Goal: Task Accomplishment & Management: Manage account settings

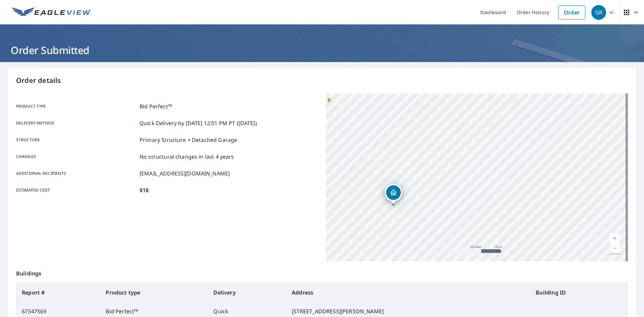
scroll to position [78, 0]
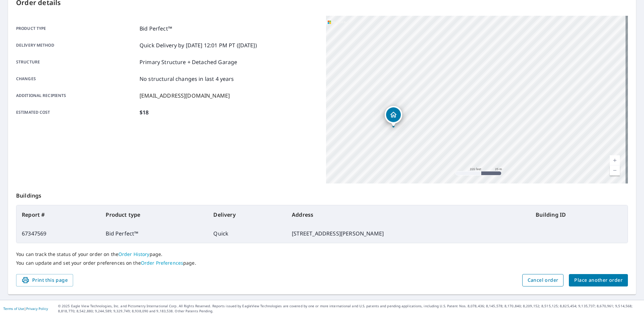
click at [535, 282] on span "Cancel order" at bounding box center [542, 280] width 31 height 8
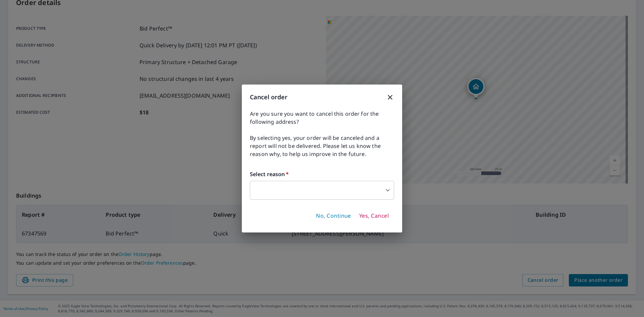
drag, startPoint x: 535, startPoint y: 282, endPoint x: 361, endPoint y: 233, distance: 181.1
click at [361, 233] on div "Cancel order Are you sure you want to cancel this order for the following addre…" at bounding box center [322, 158] width 644 height 317
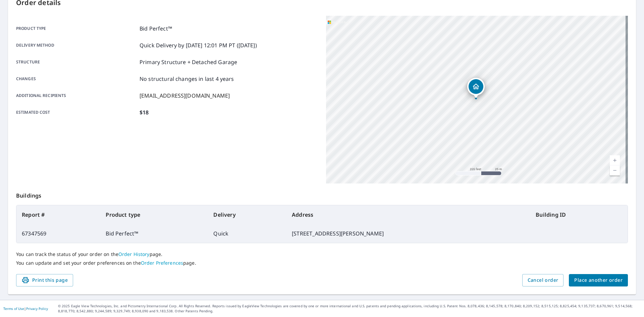
click at [601, 282] on span "Place another order" at bounding box center [598, 280] width 48 height 8
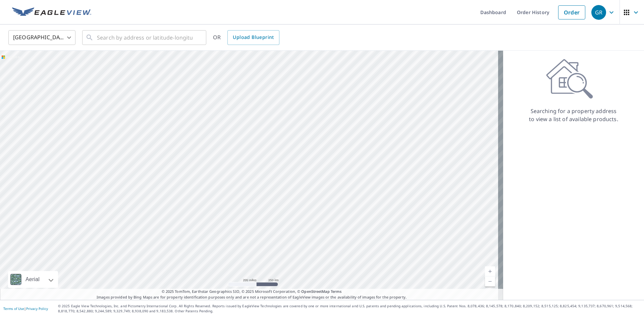
click at [609, 12] on icon "button" at bounding box center [611, 12] width 8 height 8
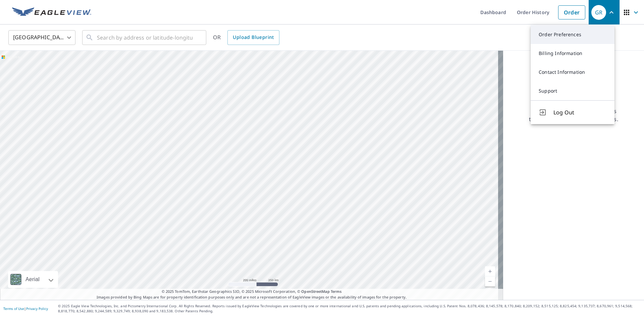
click at [570, 38] on link "Order Preferences" at bounding box center [572, 34] width 84 height 19
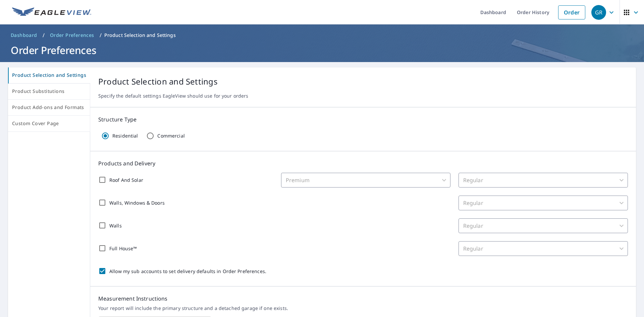
click at [613, 15] on button "GR" at bounding box center [603, 12] width 31 height 24
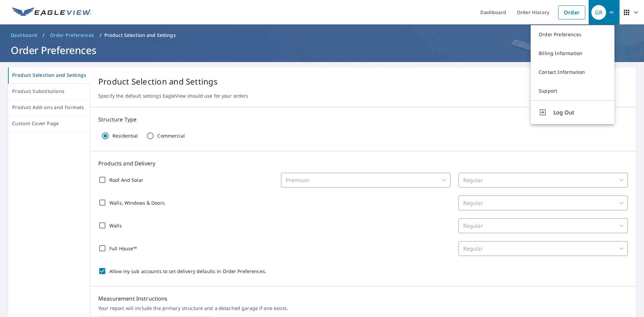
click at [607, 14] on icon "button" at bounding box center [611, 12] width 8 height 8
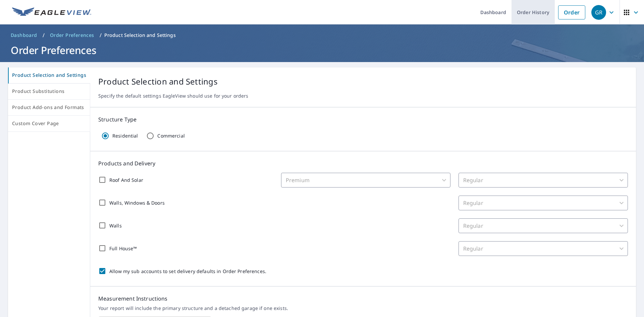
click at [518, 12] on link "Order History" at bounding box center [532, 12] width 43 height 24
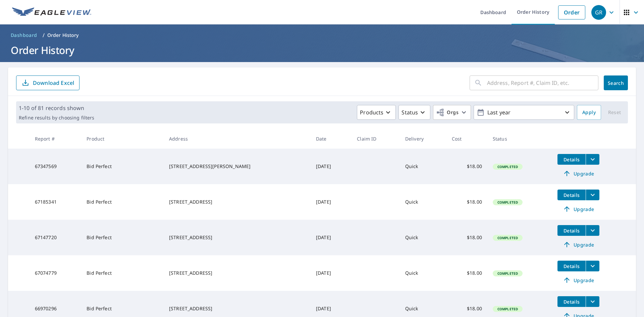
click at [523, 85] on input "text" at bounding box center [542, 82] width 111 height 19
type input "13"
click at [609, 82] on span "Search" at bounding box center [615, 83] width 13 height 6
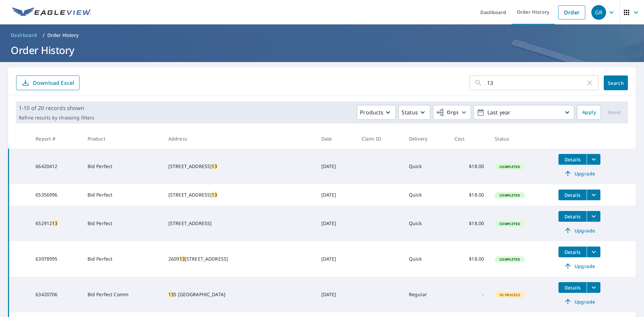
scroll to position [67, 0]
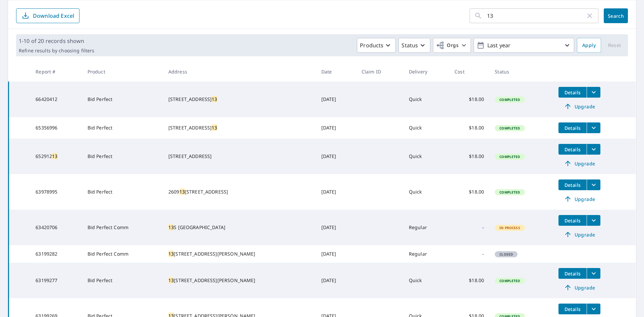
click at [589, 224] on icon "filesDropdownBtn-63420706" at bounding box center [593, 220] width 8 height 8
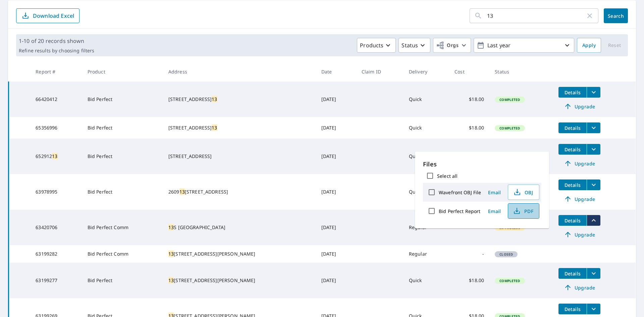
click at [519, 208] on icon "button" at bounding box center [517, 211] width 8 height 8
